Goal: Navigation & Orientation: Go to known website

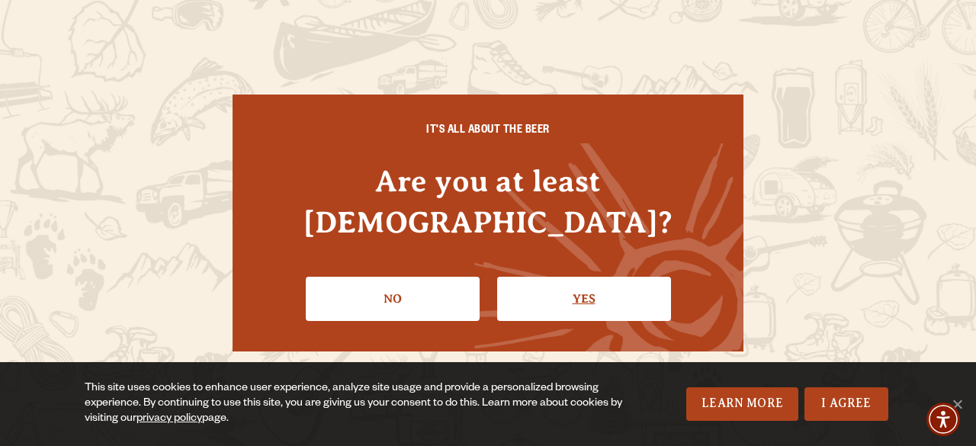
click at [583, 277] on link "Yes" at bounding box center [584, 299] width 174 height 44
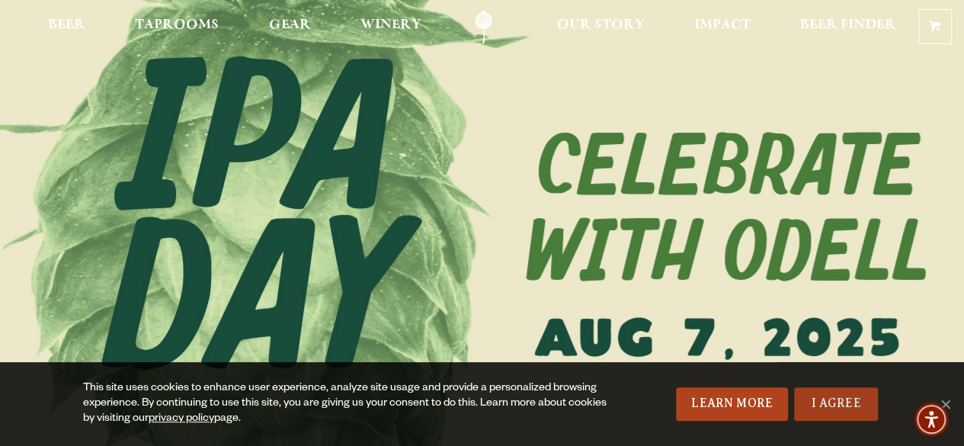
click at [854, 411] on link "I Agree" at bounding box center [836, 404] width 84 height 34
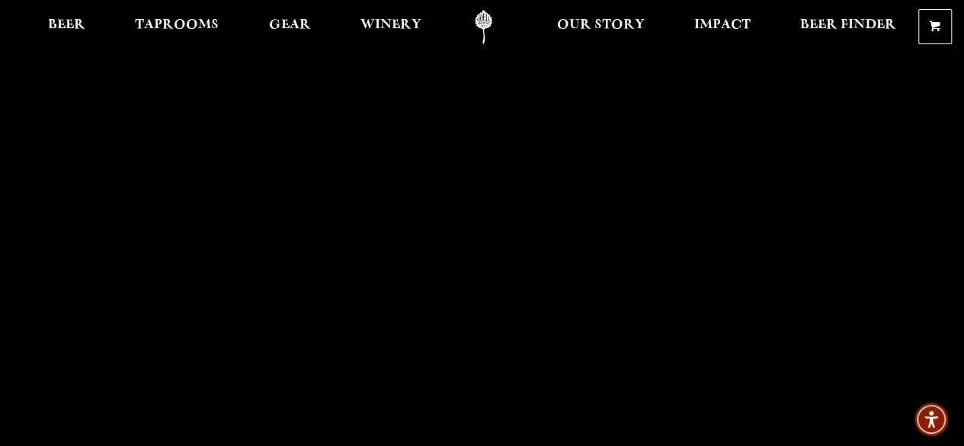
click at [478, 16] on link "Odell Home" at bounding box center [483, 27] width 57 height 34
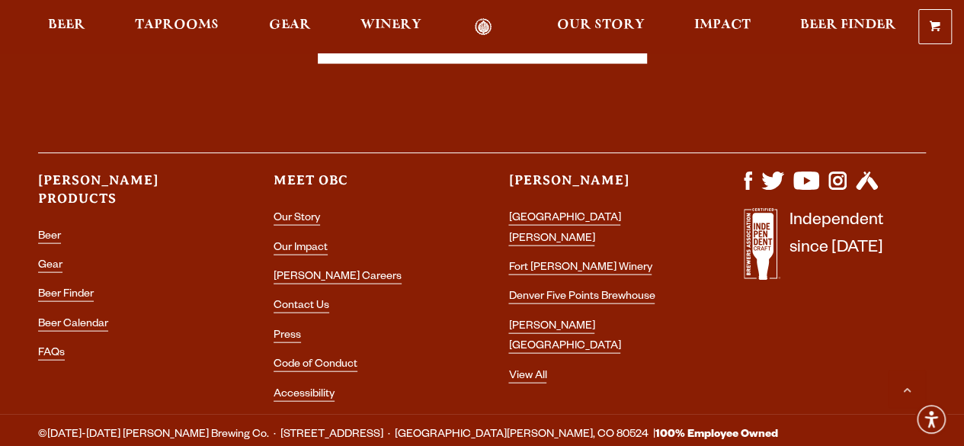
scroll to position [4464, 0]
